Goal: Task Accomplishment & Management: Manage account settings

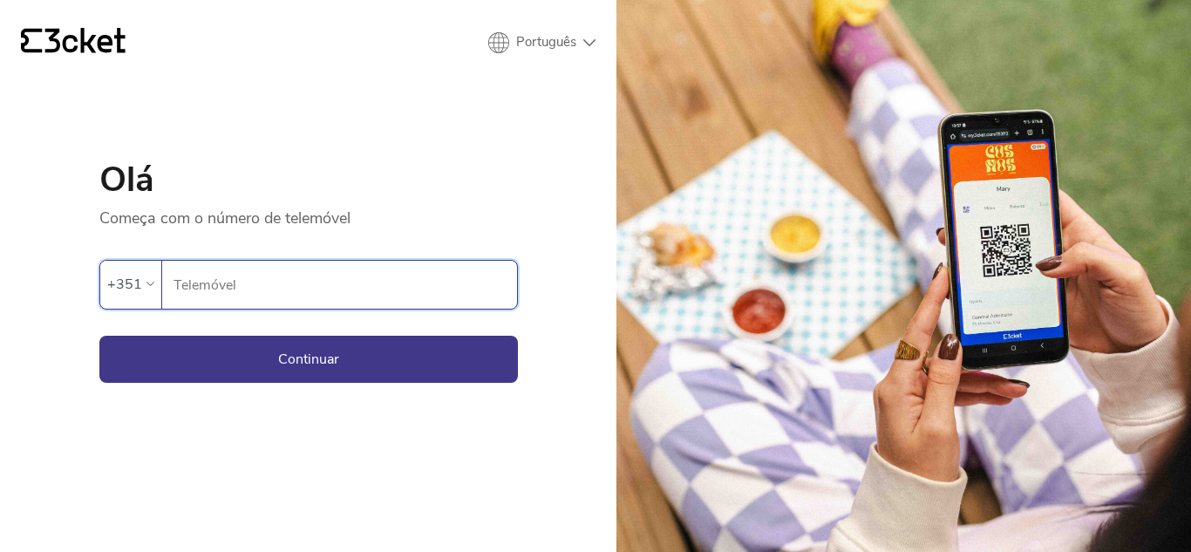
click at [356, 302] on input "Telemóvel" at bounding box center [345, 285] width 344 height 48
type input "969296756"
click at [99, 336] on button "Continuar" at bounding box center [308, 359] width 419 height 47
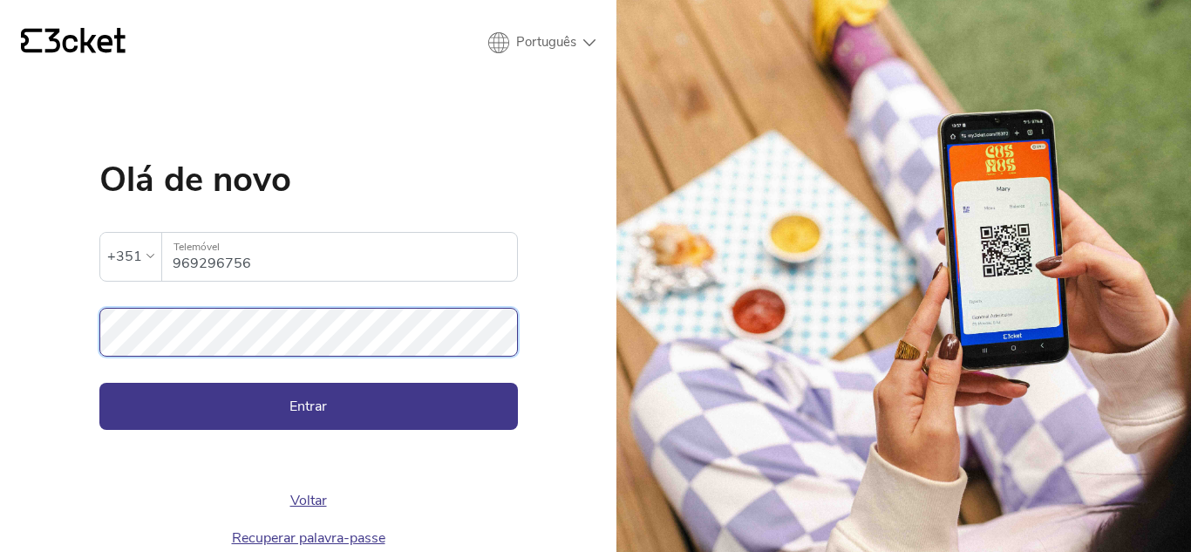
click at [99, 383] on button "Entrar" at bounding box center [308, 406] width 419 height 47
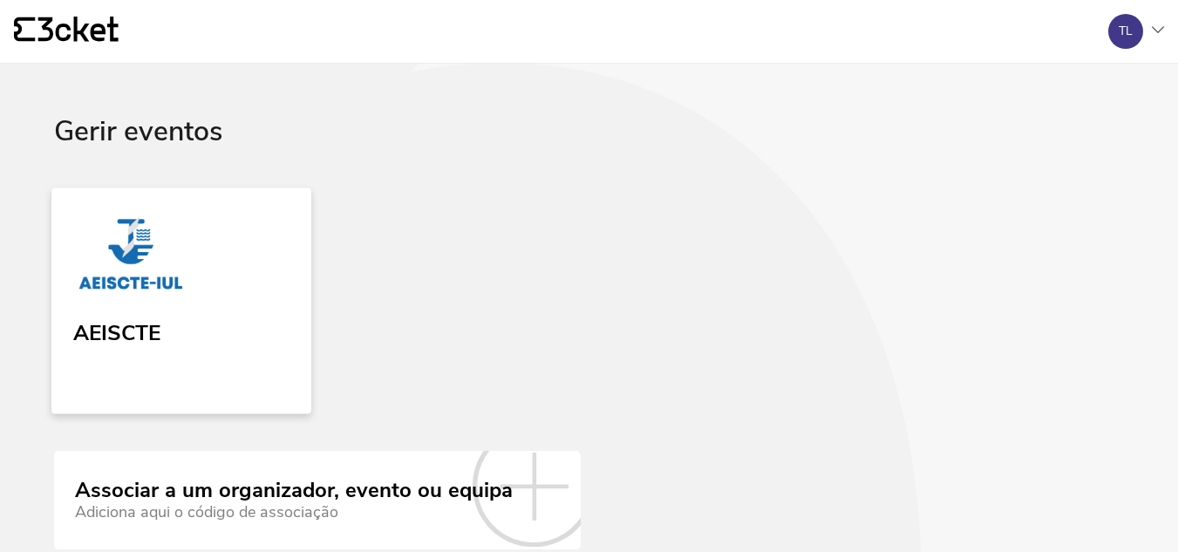
click at [235, 309] on link "AEISCTE" at bounding box center [181, 300] width 260 height 226
